Goal: Task Accomplishment & Management: Manage account settings

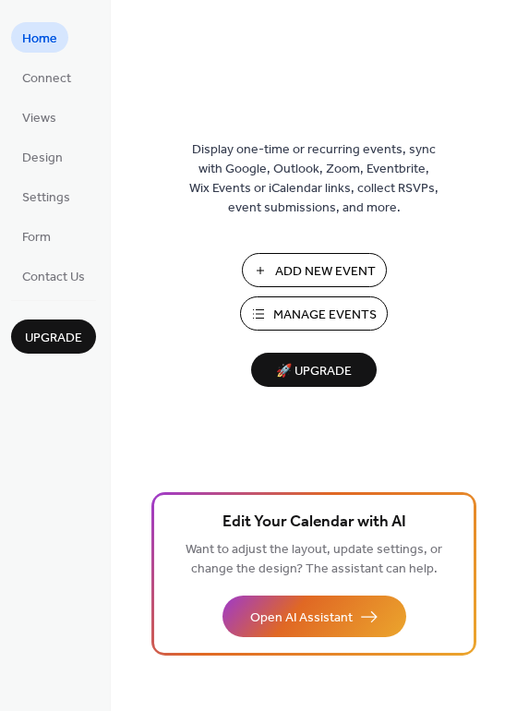
click at [310, 315] on span "Manage Events" at bounding box center [325, 315] width 103 height 19
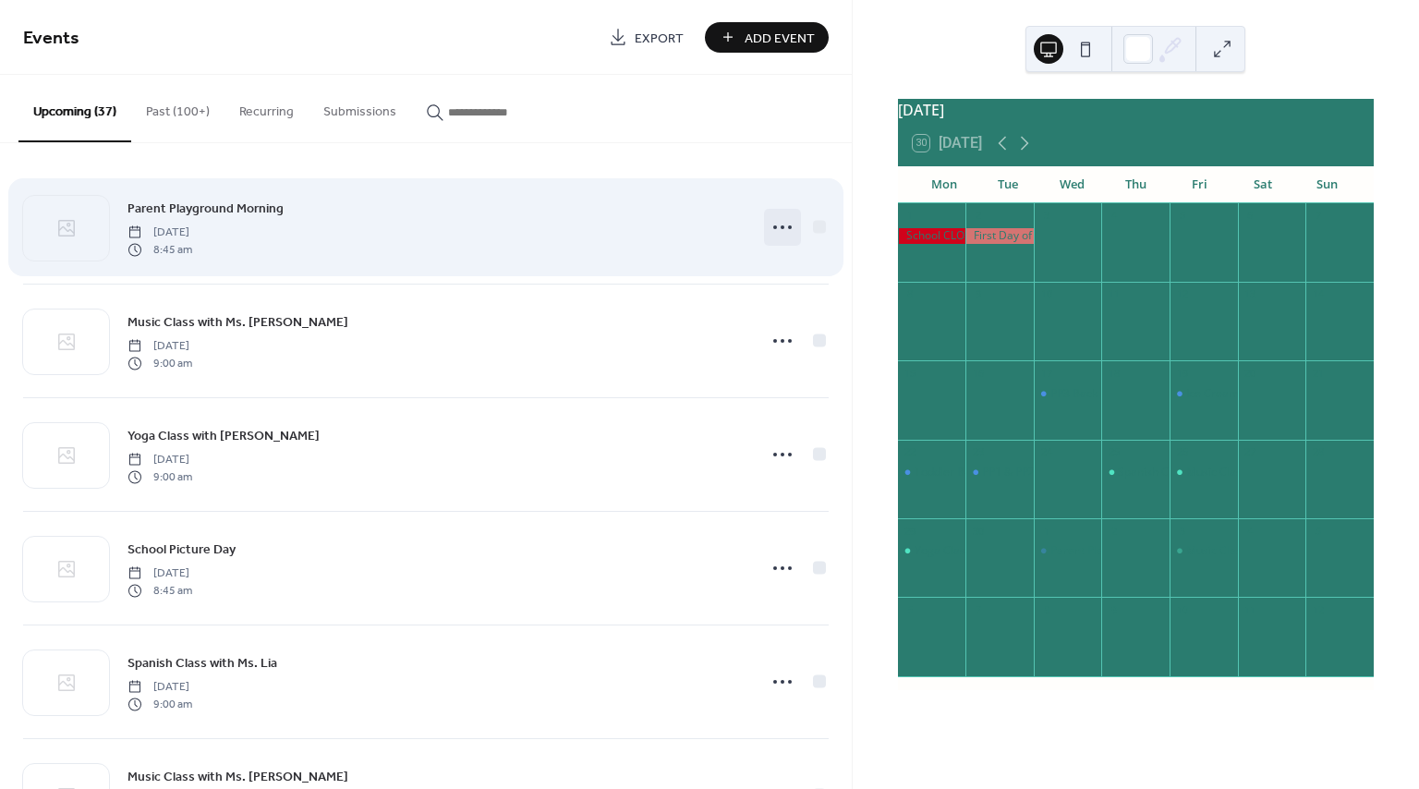
click at [772, 231] on icon at bounding box center [783, 228] width 30 height 30
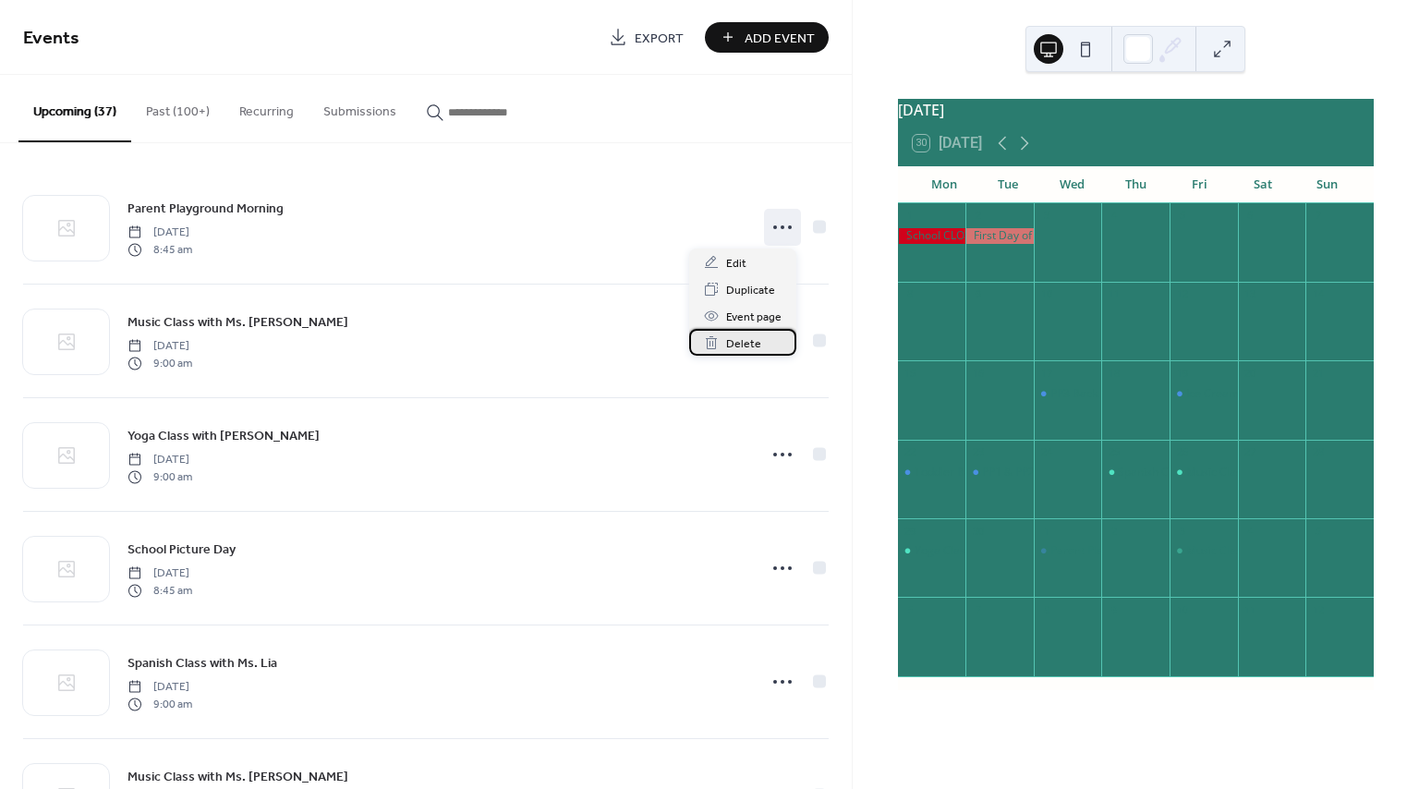
click at [751, 336] on span "Delete" at bounding box center [743, 343] width 35 height 19
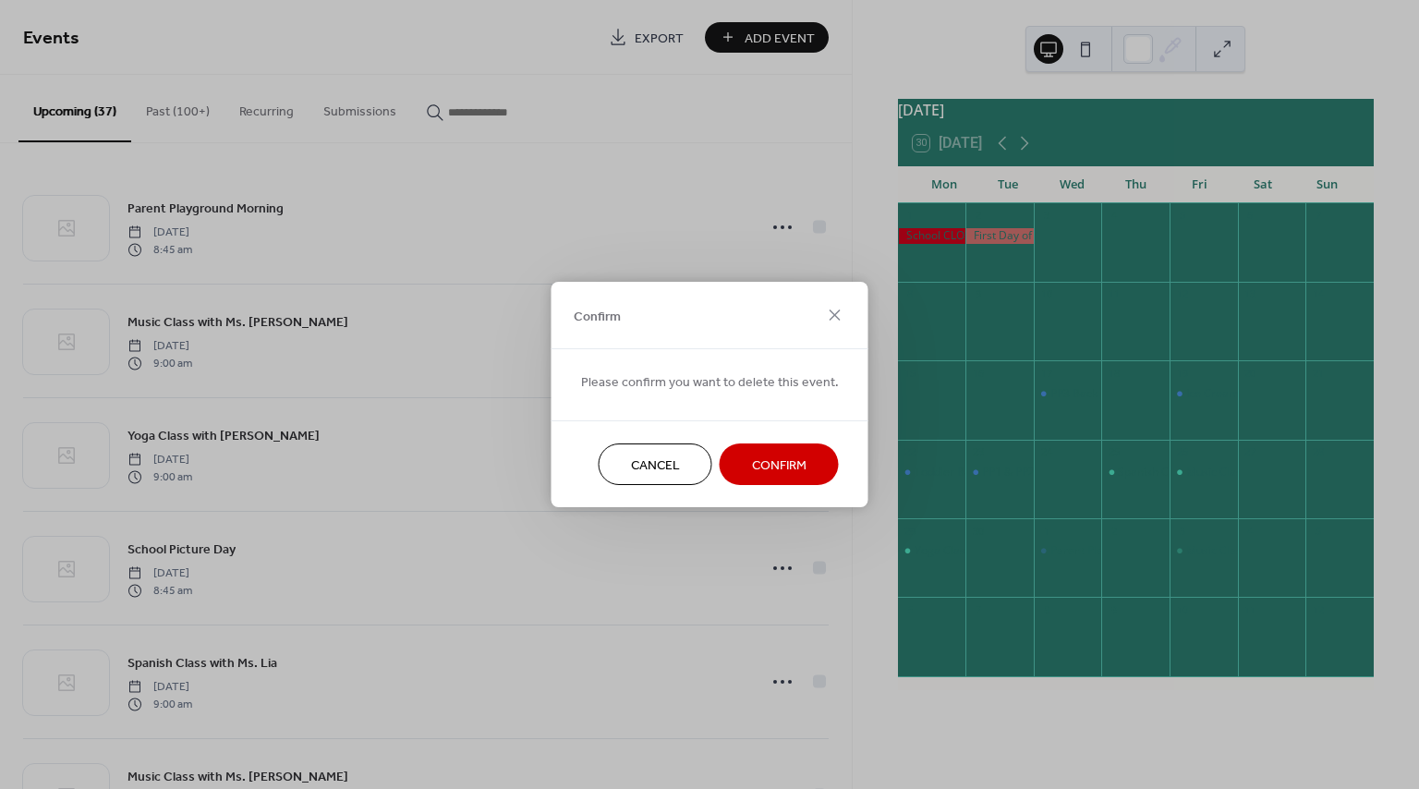
click at [768, 459] on span "Confirm" at bounding box center [779, 465] width 55 height 19
